Goal: Task Accomplishment & Management: Use online tool/utility

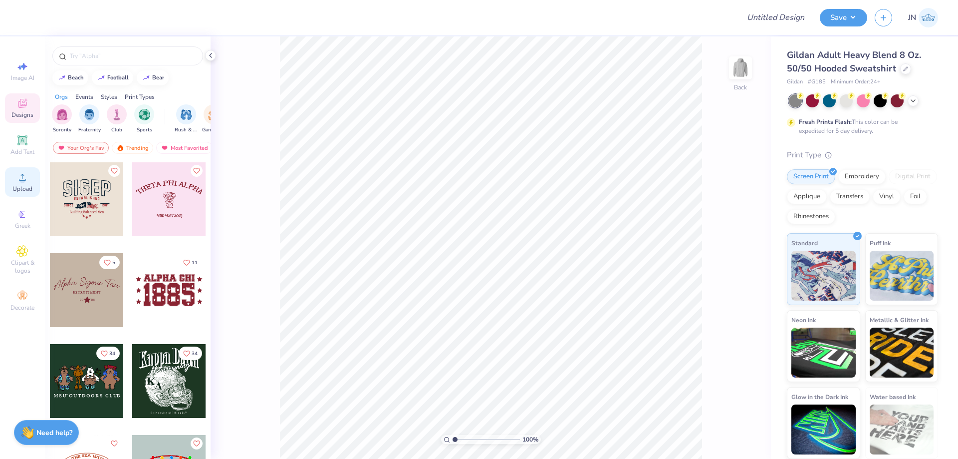
click at [19, 188] on span "Upload" at bounding box center [22, 189] width 20 height 8
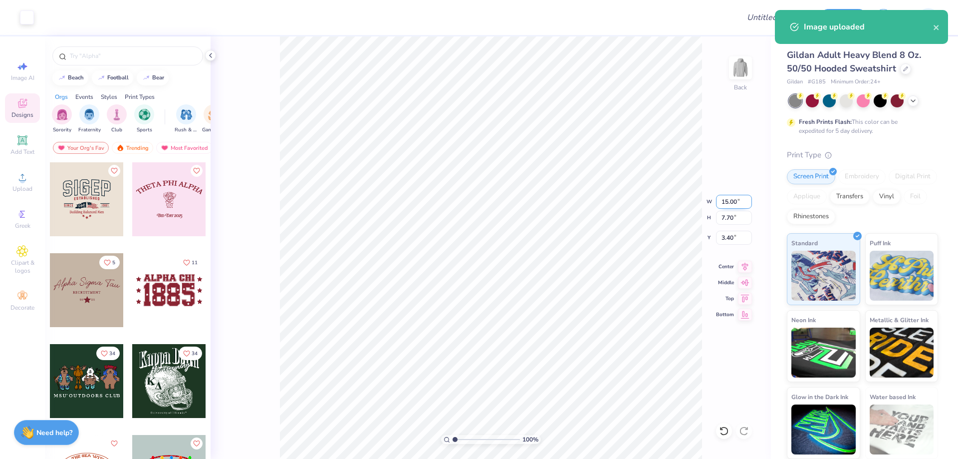
click at [721, 200] on input "15.00" at bounding box center [734, 202] width 36 height 14
type input "10.00"
type input "5.13"
type input "4.68"
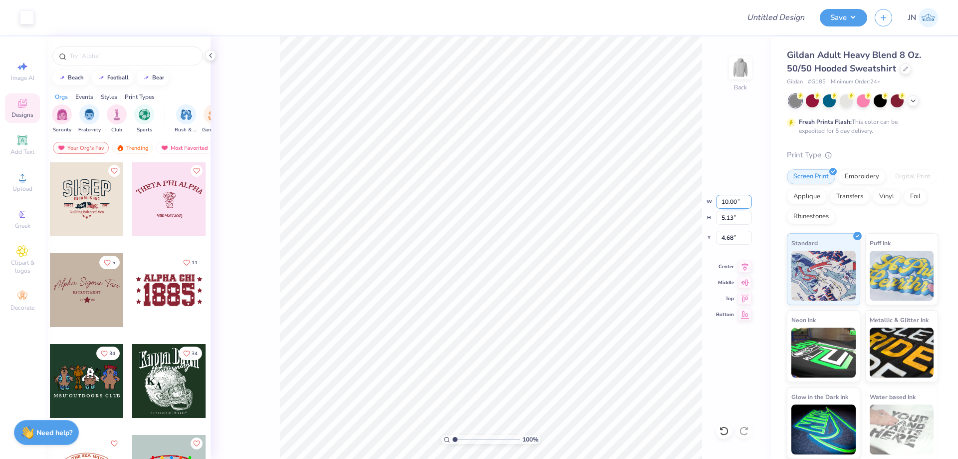
click at [719, 207] on input "10.00" at bounding box center [734, 202] width 36 height 14
click at [719, 206] on input "10.00" at bounding box center [734, 202] width 36 height 14
type input "12.50"
type input "6.42"
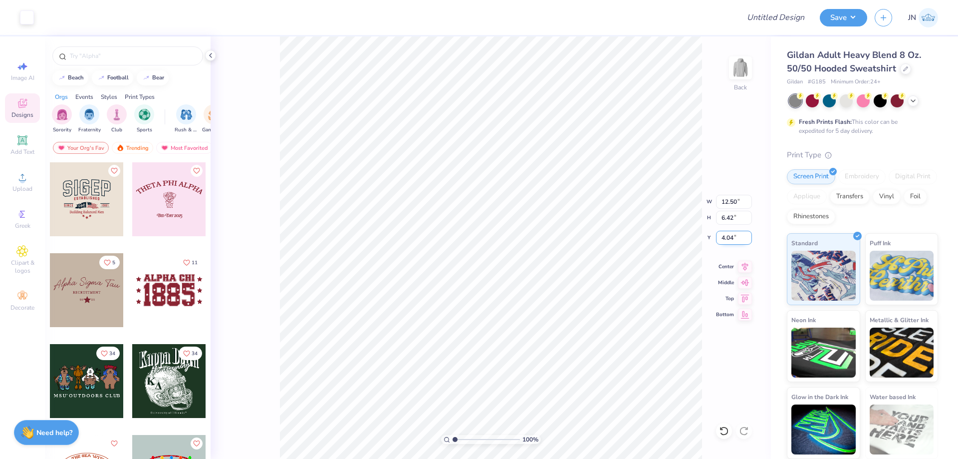
click at [729, 235] on input "4.04" at bounding box center [734, 238] width 36 height 14
type input "2.00"
click at [20, 140] on icon at bounding box center [21, 139] width 7 height 7
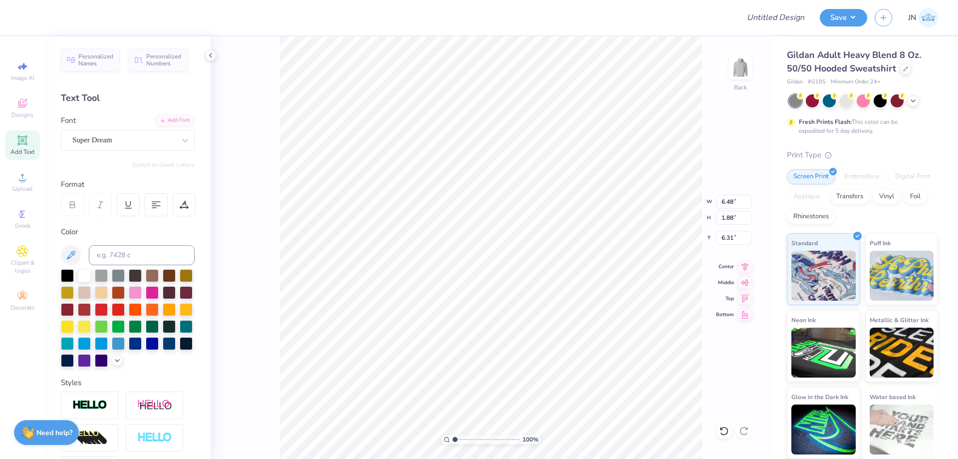
scroll to position [8, 2]
type textarea "Formal 2025"
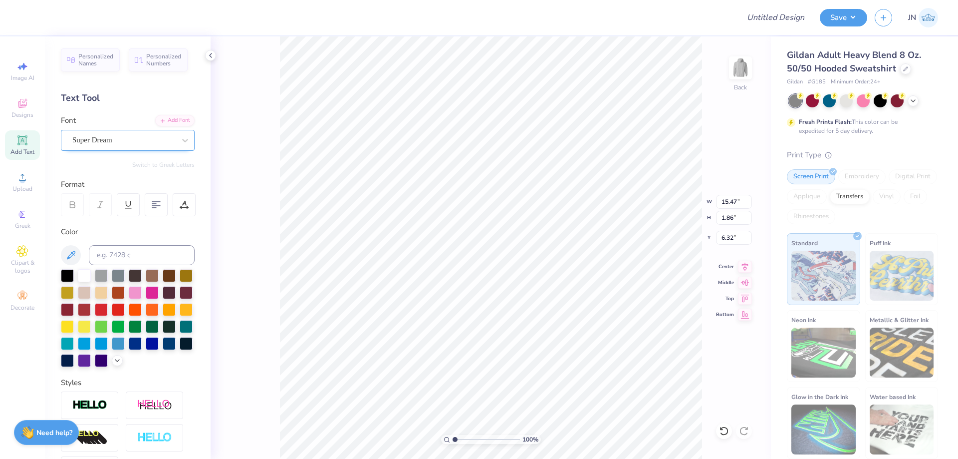
type input "15.47"
type input "1.86"
type input "6.32"
click at [166, 119] on div "Add Font" at bounding box center [174, 119] width 39 height 11
click at [161, 124] on div "Add Font" at bounding box center [174, 119] width 39 height 11
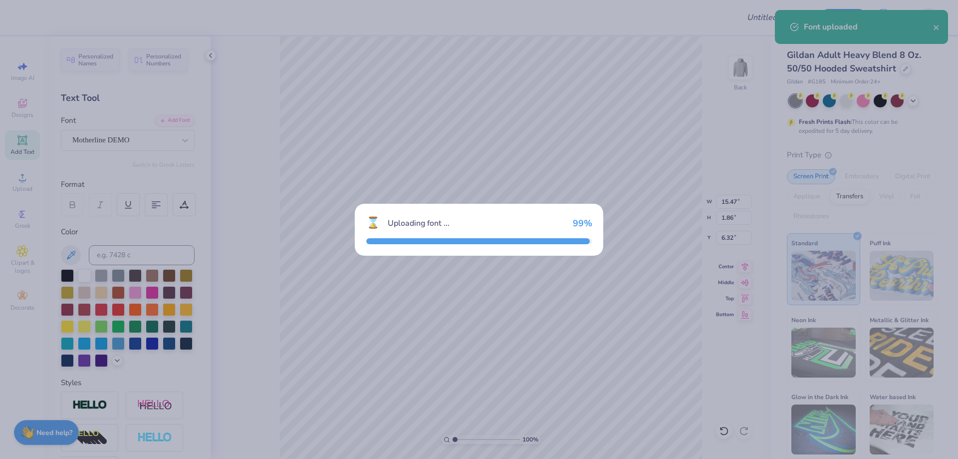
type input "14.62"
type input "3.10"
type input "5.70"
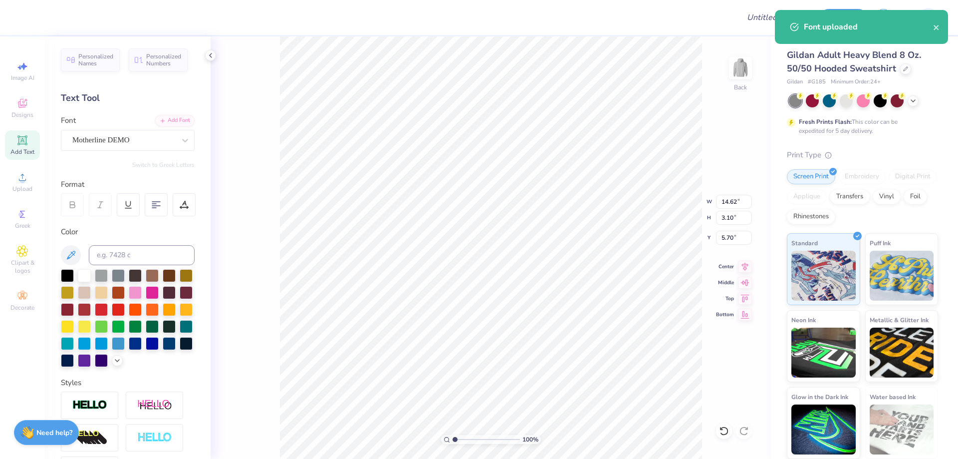
type input "7.34"
type input "1.56"
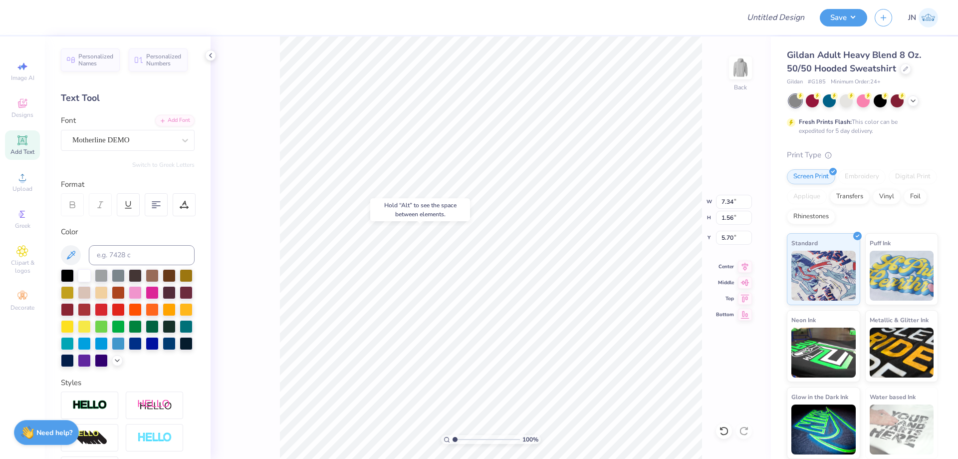
type input "8.20"
click at [741, 268] on icon at bounding box center [745, 265] width 14 height 12
click at [31, 172] on div "Upload" at bounding box center [22, 181] width 35 height 29
type input "3.20"
type input "2.37"
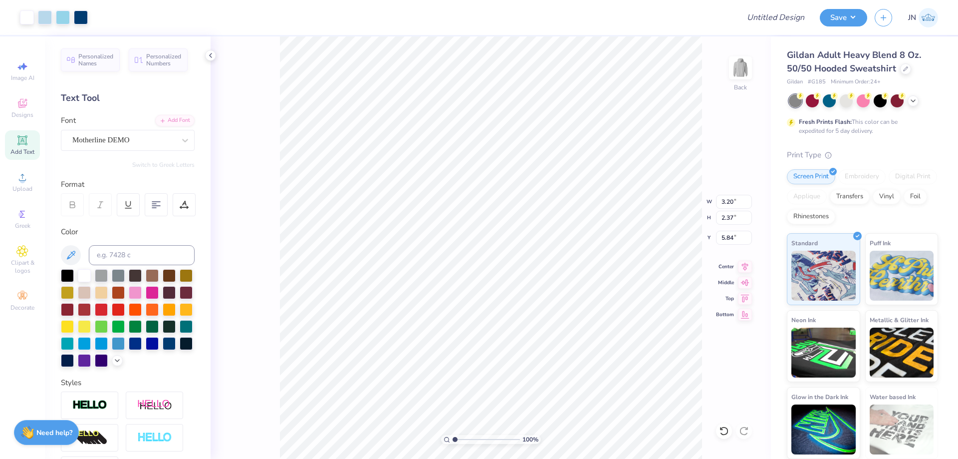
type input "5.84"
type input "3.69"
type input "2.73"
type input "5.47"
type input "3.92"
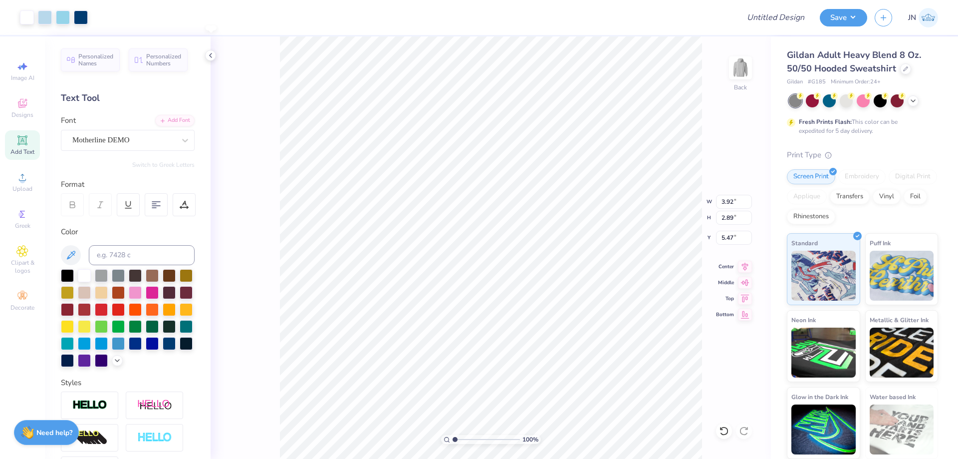
type input "2.89"
type input "5.53"
click at [763, 12] on input "Design Title" at bounding box center [764, 17] width 98 height 20
paste input "FPS239796"
type input "FPS239796"
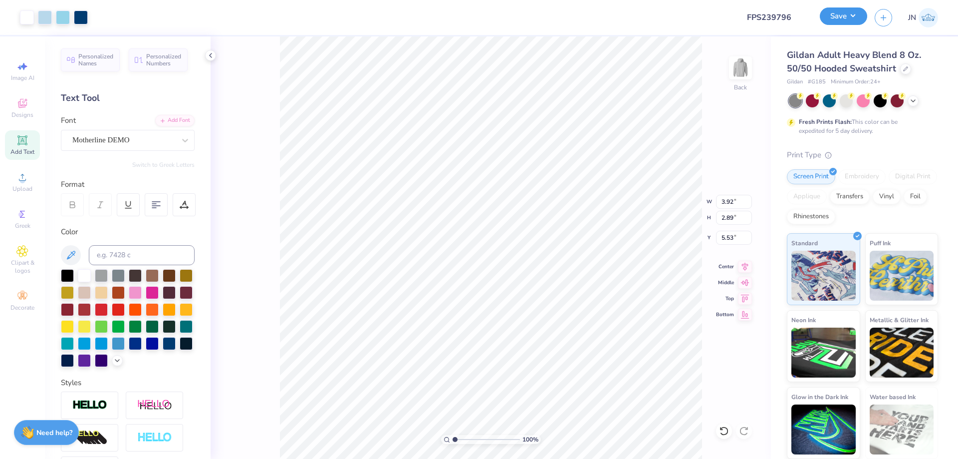
click at [840, 11] on button "Save" at bounding box center [843, 15] width 47 height 17
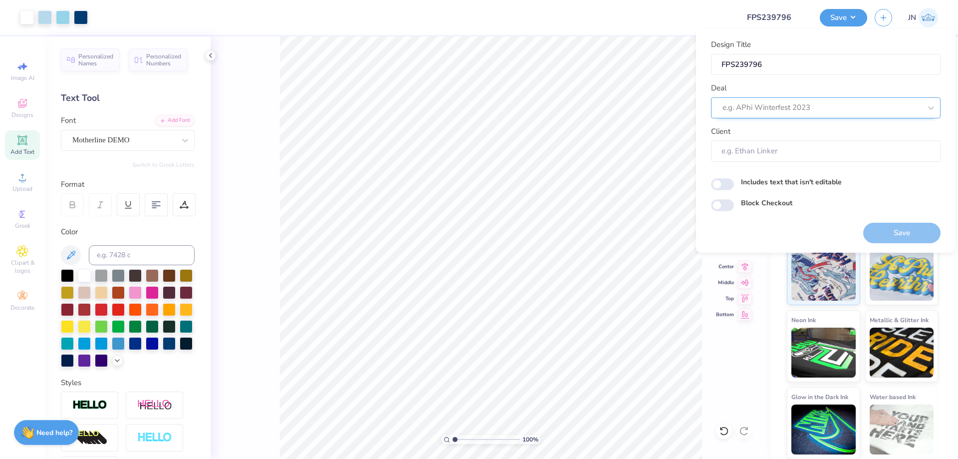
click at [825, 110] on div at bounding box center [822, 107] width 199 height 13
click at [817, 126] on div "Design Tool Gallery" at bounding box center [826, 134] width 222 height 16
type input "design tool gallery"
type input "Design Tool Gallery User"
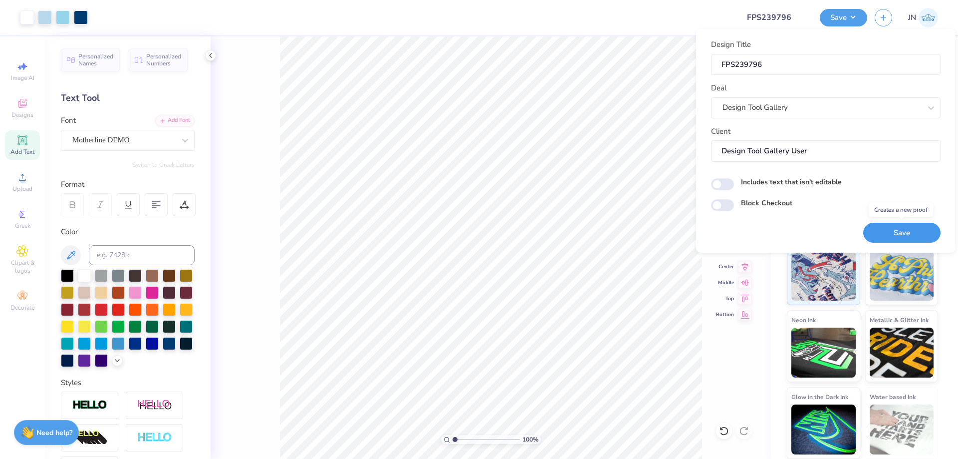
click at [905, 233] on button "Save" at bounding box center [902, 233] width 77 height 20
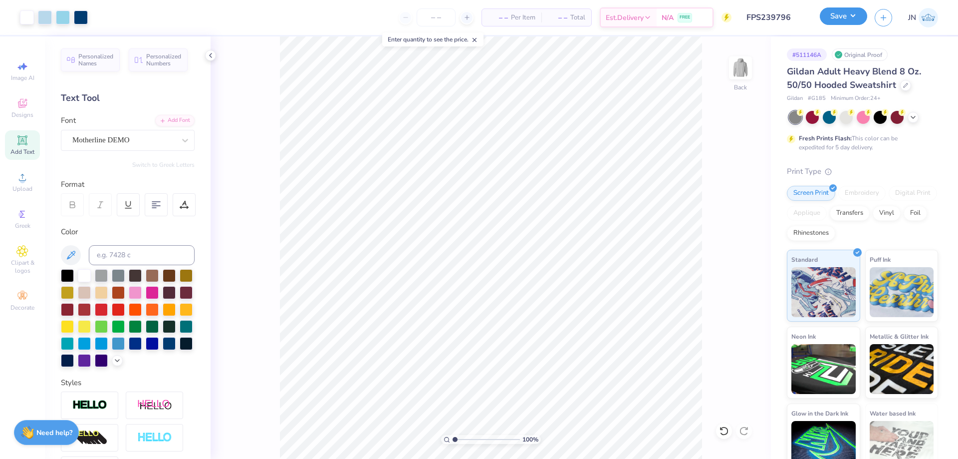
click at [846, 19] on button "Save" at bounding box center [843, 15] width 47 height 17
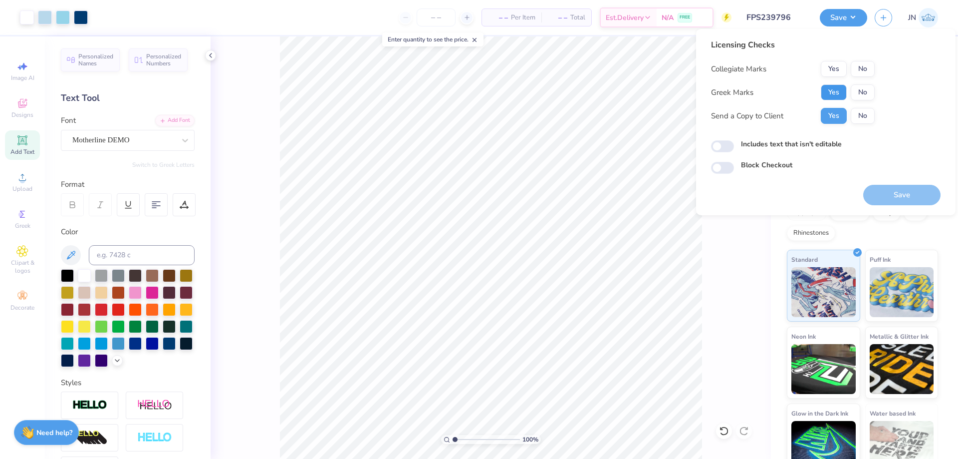
click at [827, 84] on button "Yes" at bounding box center [834, 92] width 26 height 16
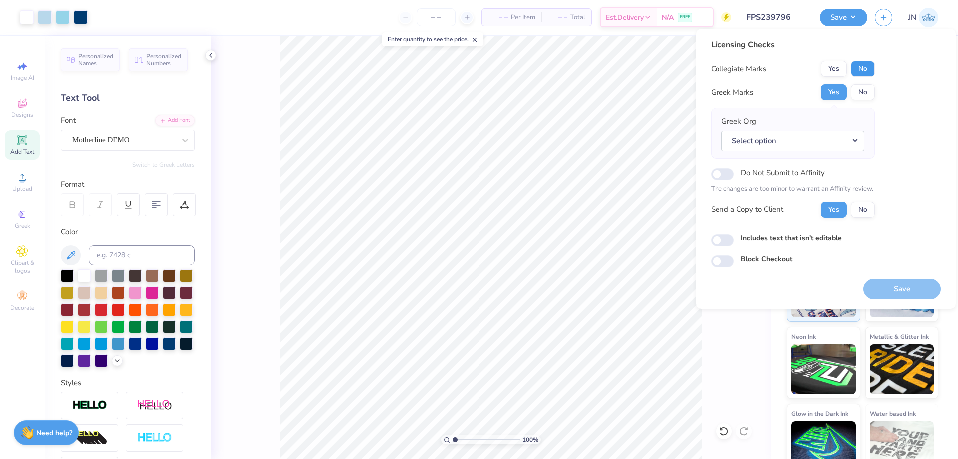
click at [856, 68] on button "No" at bounding box center [863, 69] width 24 height 16
click at [763, 139] on button "Select option" at bounding box center [793, 141] width 143 height 20
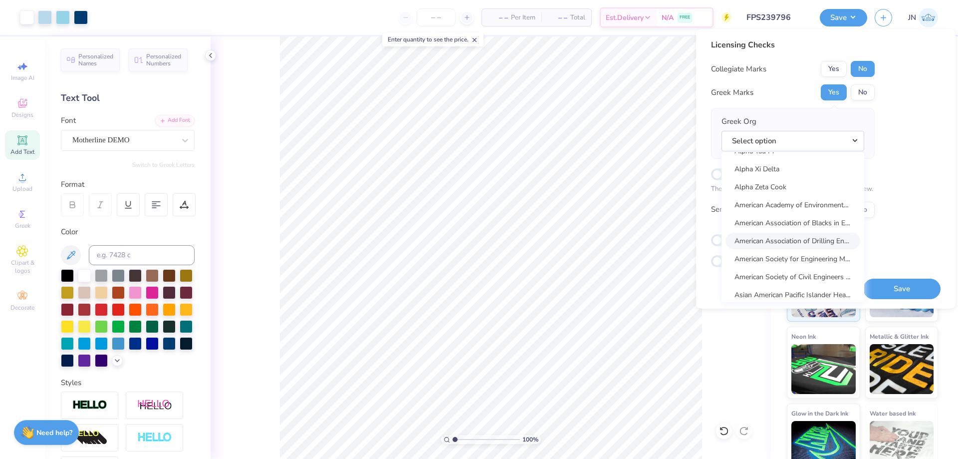
scroll to position [948, 0]
click at [772, 186] on link "Alpha Xi Delta" at bounding box center [793, 186] width 135 height 16
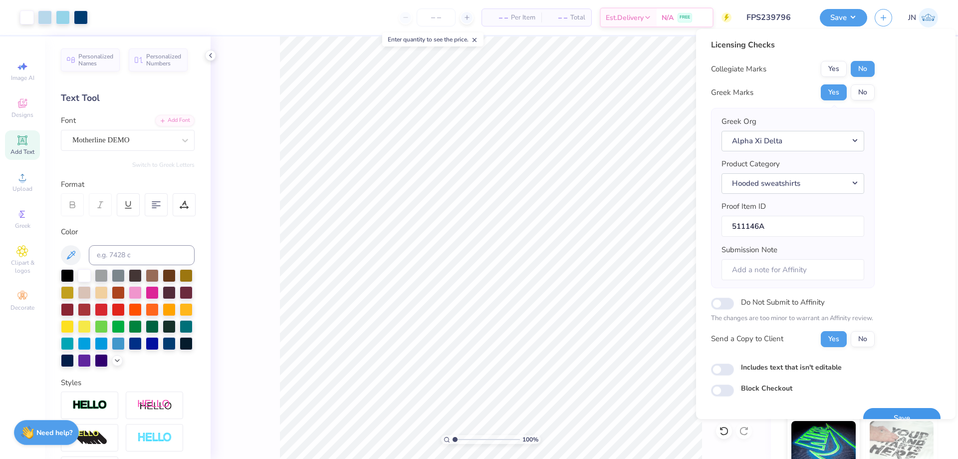
click at [887, 414] on button "Save" at bounding box center [902, 418] width 77 height 20
